Goal: Find specific page/section: Find specific page/section

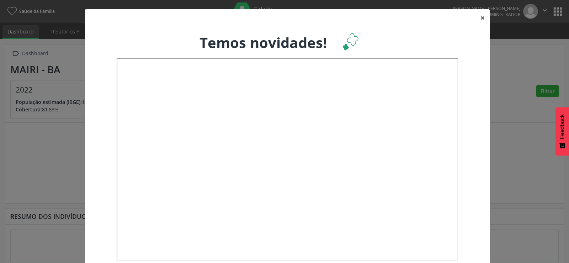
click at [480, 18] on button "×" at bounding box center [483, 17] width 14 height 17
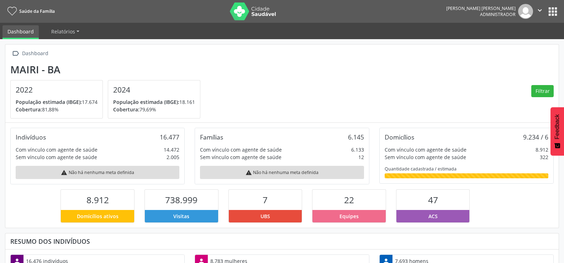
scroll to position [118, 185]
click at [549, 16] on button "apps" at bounding box center [553, 11] width 12 height 12
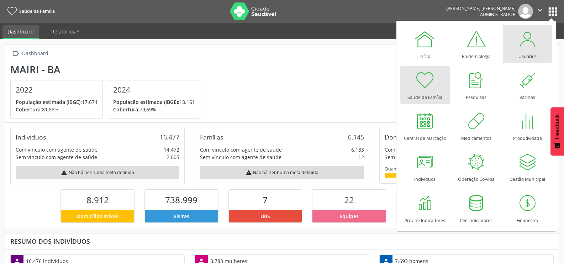
click at [520, 50] on div "Usuários" at bounding box center [527, 55] width 18 height 10
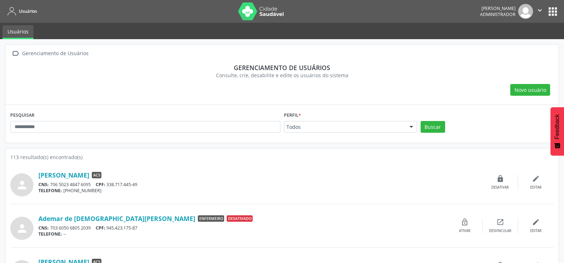
click at [410, 125] on div at bounding box center [411, 127] width 11 height 12
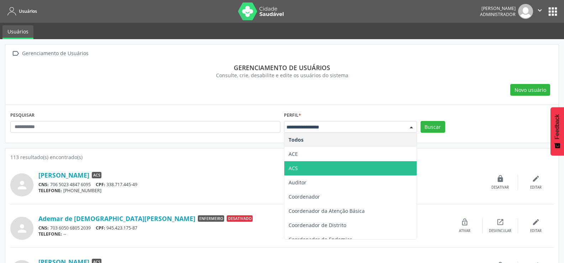
click at [369, 165] on span "ACS" at bounding box center [350, 168] width 132 height 14
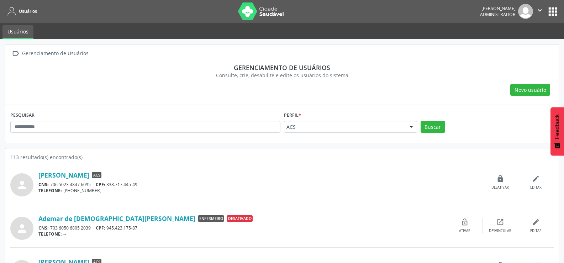
click at [549, 11] on button "apps" at bounding box center [553, 11] width 12 height 12
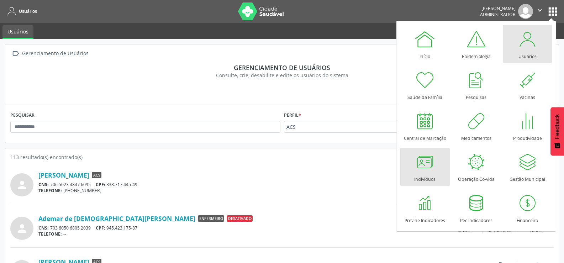
click at [427, 160] on div at bounding box center [424, 161] width 21 height 21
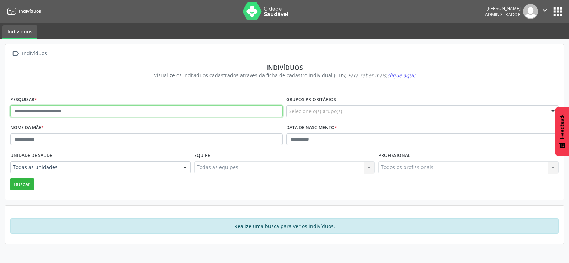
click at [111, 113] on input "text" at bounding box center [146, 111] width 273 height 12
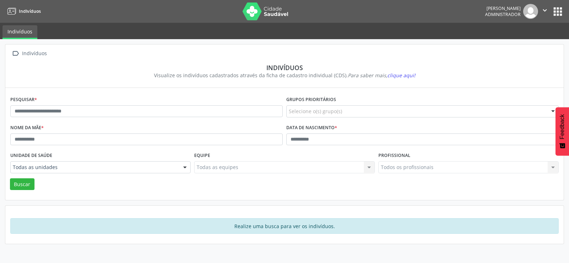
click at [166, 193] on div "Pesquisar * Grupos prioritários Selecione o(s) grupo(s) Acamado Criança Câncer …" at bounding box center [284, 144] width 549 height 101
click at [187, 169] on div at bounding box center [185, 168] width 11 height 12
